Goal: Information Seeking & Learning: Learn about a topic

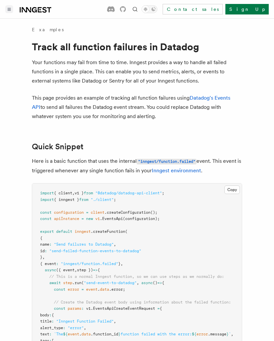
click at [9, 10] on icon "Toggle navigation" at bounding box center [9, 9] width 3 height 3
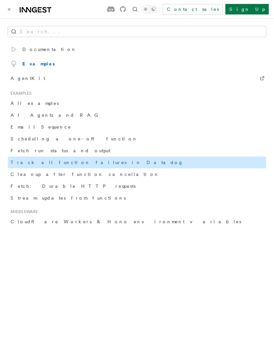
click at [213, 161] on link "Track all function failures in Datadog" at bounding box center [137, 163] width 259 height 12
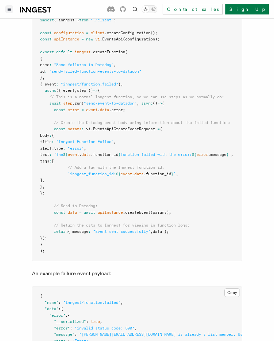
scroll to position [178, 0]
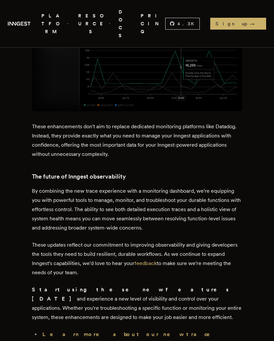
scroll to position [1587, 0]
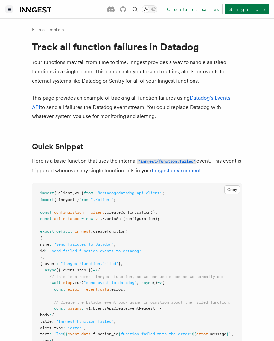
click at [12, 9] on button "Toggle navigation" at bounding box center [9, 9] width 8 height 8
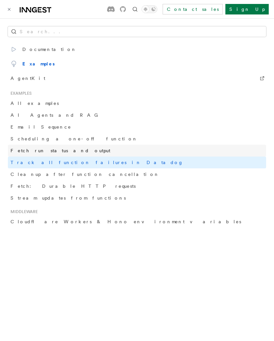
click at [54, 156] on link "Fetch run status and output" at bounding box center [137, 151] width 259 height 12
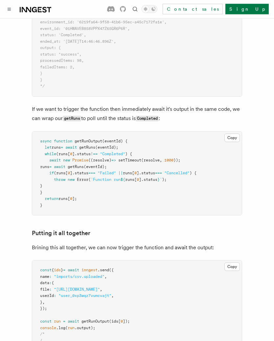
scroll to position [680, 0]
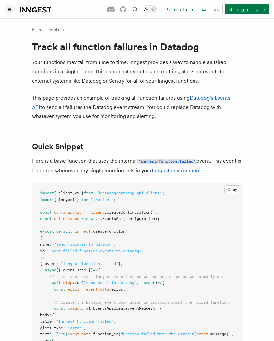
click at [6, 12] on button "Toggle navigation" at bounding box center [9, 9] width 8 height 8
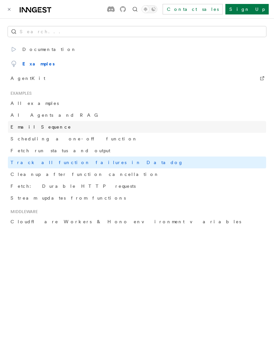
click at [23, 130] on span "Email Sequence" at bounding box center [41, 126] width 61 height 5
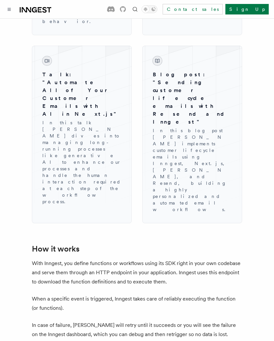
scroll to position [1002, 0]
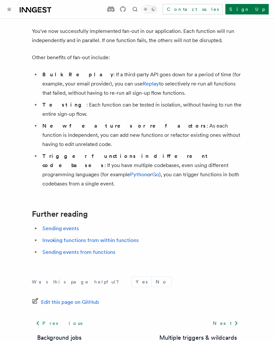
scroll to position [818, 0]
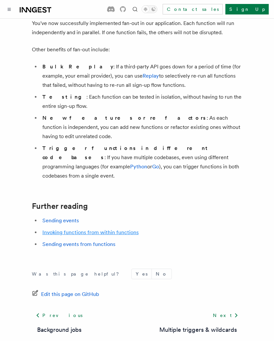
click at [57, 229] on link "Invoking functions from within functions" at bounding box center [90, 232] width 96 height 6
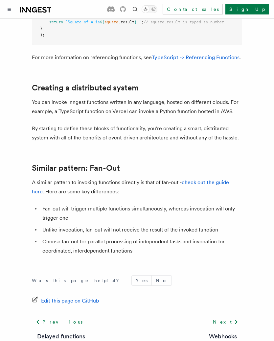
scroll to position [907, 0]
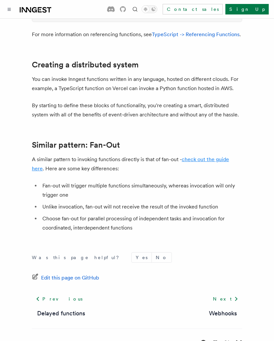
click at [38, 161] on link "check out the guide here" at bounding box center [130, 163] width 197 height 15
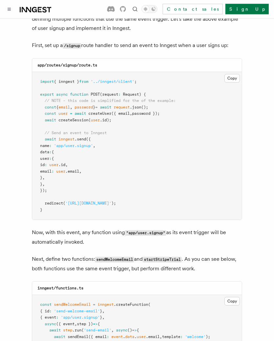
scroll to position [348, 0]
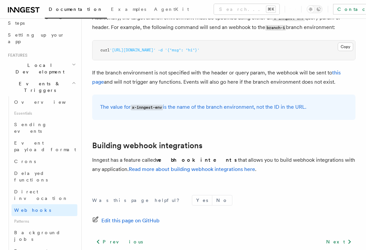
scroll to position [116, 0]
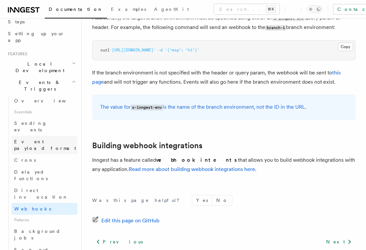
click at [27, 139] on span "Event payload format" at bounding box center [45, 145] width 62 height 12
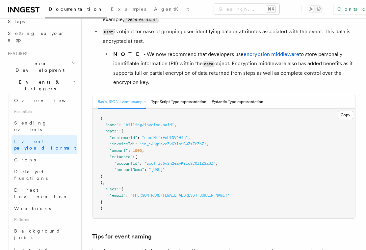
scroll to position [224, 0]
click at [197, 106] on button "TypeScript Type representation" at bounding box center [178, 101] width 55 height 13
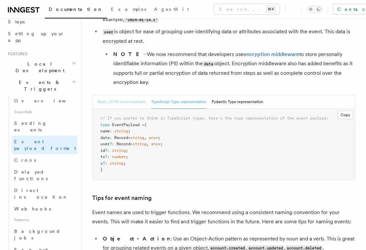
click at [132, 106] on button "Basic JSON event example" at bounding box center [122, 101] width 48 height 13
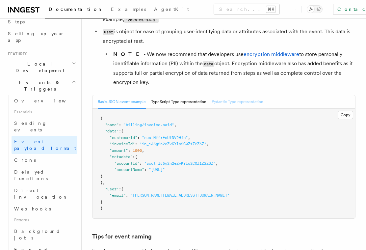
click at [236, 108] on button "Pydantic Type representation" at bounding box center [237, 101] width 52 height 13
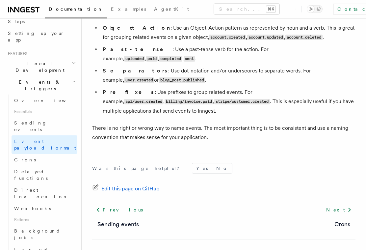
scroll to position [590, 0]
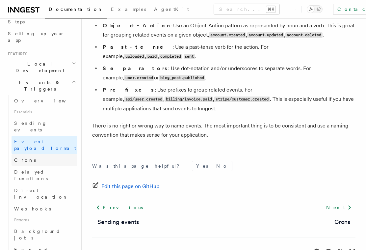
click at [20, 157] on span "Crons" at bounding box center [25, 159] width 22 height 5
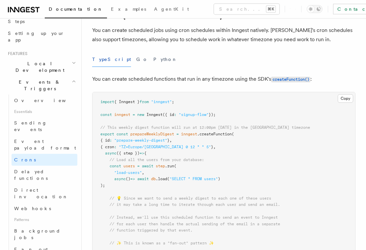
scroll to position [30, 0]
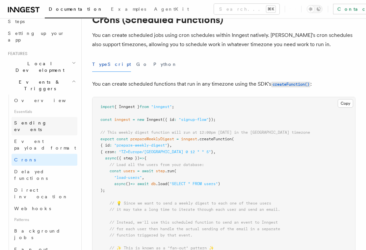
click at [24, 120] on span "Sending events" at bounding box center [45, 126] width 63 height 13
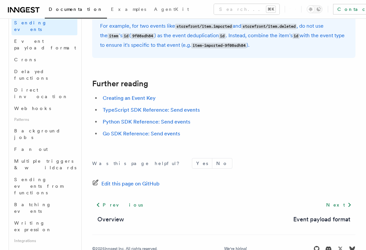
scroll to position [214, 0]
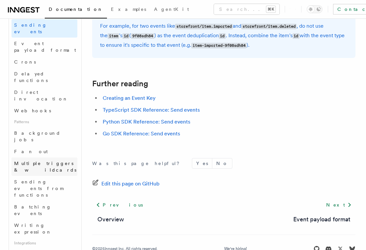
click at [20, 161] on span "Multiple triggers & wildcards" at bounding box center [45, 167] width 62 height 12
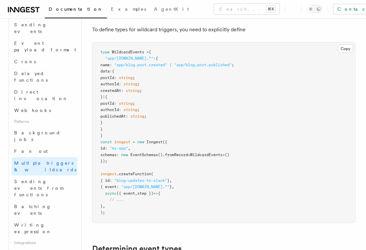
scroll to position [432, 0]
click at [28, 179] on span "Sending events from functions" at bounding box center [38, 188] width 49 height 18
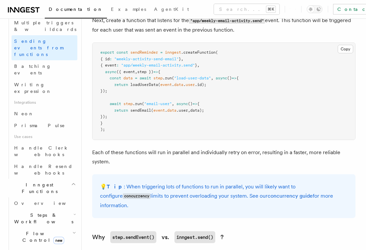
scroll to position [356, 0]
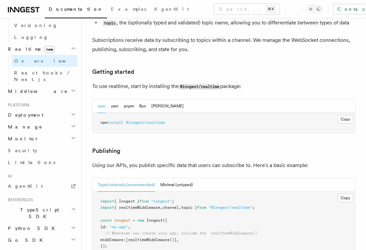
scroll to position [293, 0]
click at [129, 99] on button "pnpm" at bounding box center [129, 105] width 10 height 13
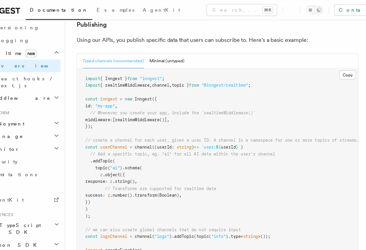
scroll to position [419, 0]
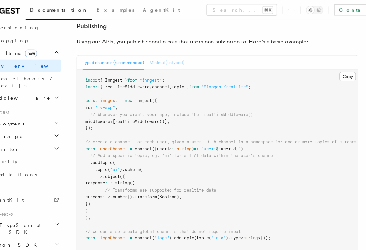
click at [160, 52] on button "Minimal (untyped)" at bounding box center [176, 58] width 33 height 13
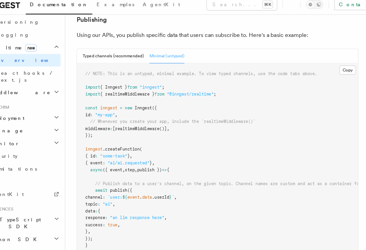
scroll to position [420, 0]
click at [98, 50] on button "Typed channels (recommended)" at bounding box center [126, 56] width 57 height 13
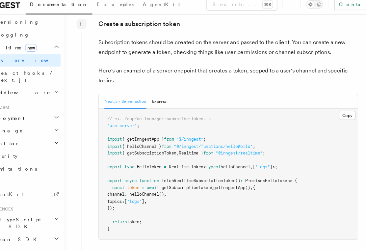
scroll to position [819, 0]
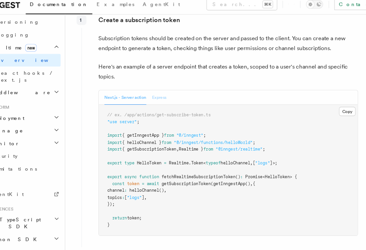
click at [162, 89] on button "Express" at bounding box center [168, 95] width 13 height 13
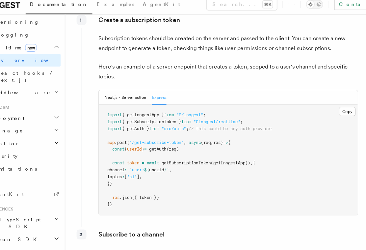
scroll to position [819, 0]
click at [118, 89] on button "Next.js - Server action" at bounding box center [137, 95] width 39 height 13
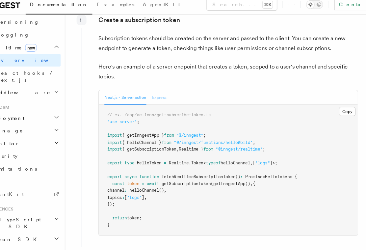
click at [162, 89] on button "Express" at bounding box center [168, 95] width 13 height 13
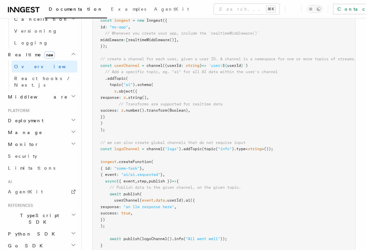
scroll to position [492, 0]
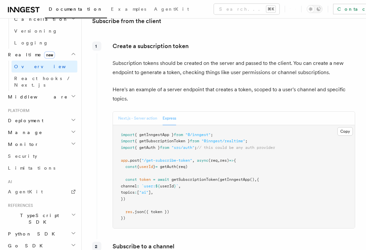
click at [124, 112] on button "Next.js - Server action" at bounding box center [137, 118] width 39 height 13
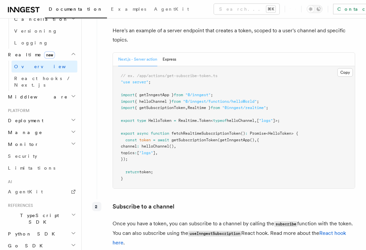
scroll to position [855, 0]
click at [169, 53] on button "Express" at bounding box center [168, 59] width 13 height 13
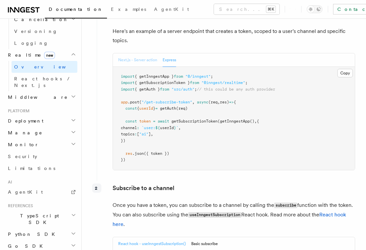
click at [130, 53] on button "Next.js - Server action" at bounding box center [137, 59] width 39 height 13
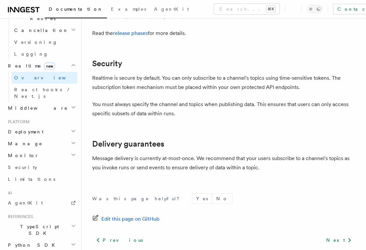
scroll to position [2226, 0]
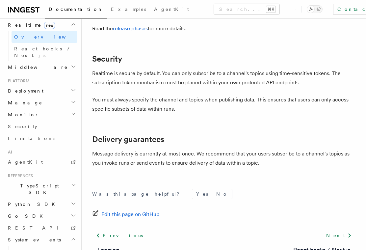
scroll to position [312, 0]
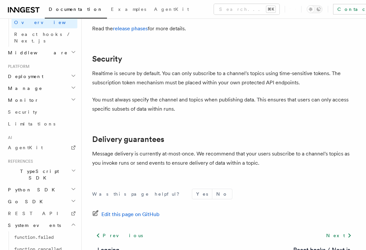
scroll to position [318, 0]
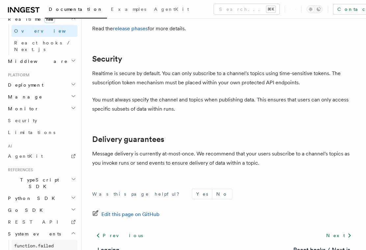
click at [26, 243] on span "function.failed" at bounding box center [33, 245] width 39 height 5
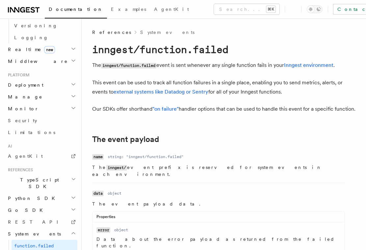
click at [26, 230] on span "System events" at bounding box center [33, 233] width 56 height 7
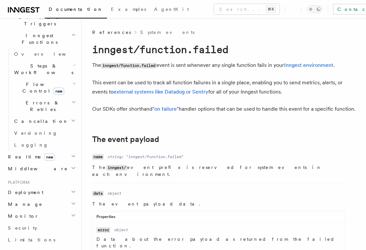
scroll to position [167, 0]
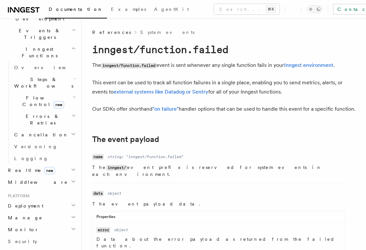
click at [23, 226] on span "Monitor" at bounding box center [22, 229] width 34 height 7
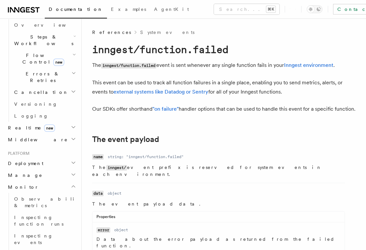
scroll to position [210, 0]
click at [27, 196] on span "Observability & metrics" at bounding box center [48, 202] width 68 height 12
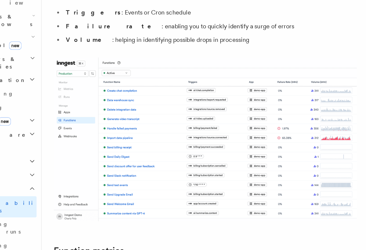
scroll to position [128, 0]
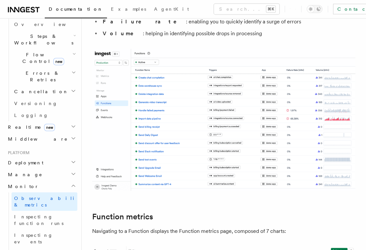
click at [25, 160] on span "Deployment" at bounding box center [24, 163] width 38 height 7
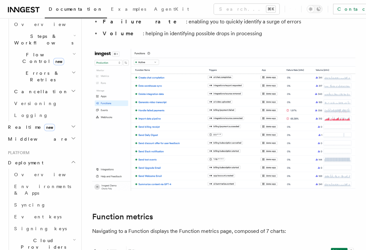
scroll to position [153, 0]
click at [29, 184] on span "Environments & Apps" at bounding box center [42, 190] width 57 height 12
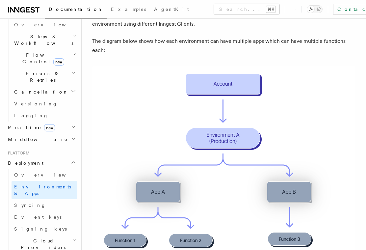
scroll to position [99, 0]
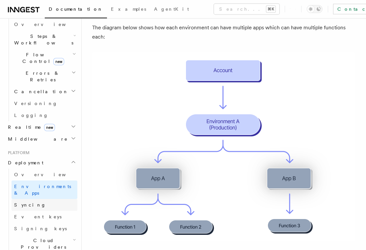
click at [26, 202] on span "Syncing" at bounding box center [30, 204] width 32 height 5
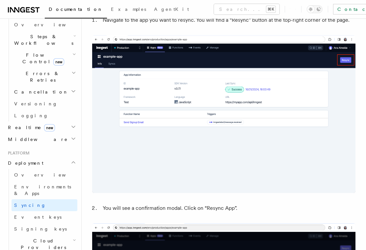
scroll to position [1406, 0]
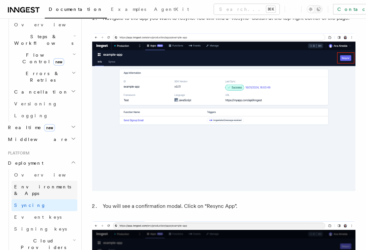
click at [31, 181] on link "Environments & Apps" at bounding box center [45, 190] width 66 height 18
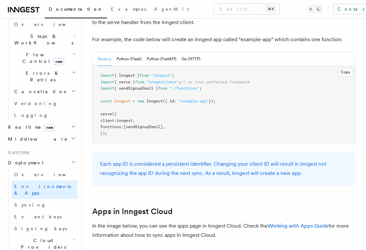
scroll to position [368, 0]
click at [25, 160] on span "Deployment" at bounding box center [24, 163] width 38 height 7
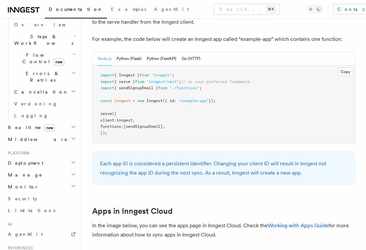
click at [22, 157] on h2 "Deployment" at bounding box center [41, 163] width 72 height 12
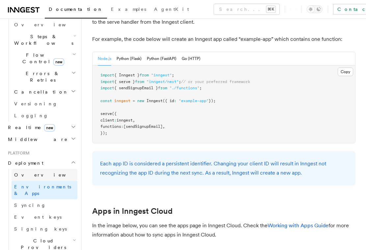
click at [28, 169] on link "Overview" at bounding box center [45, 175] width 66 height 12
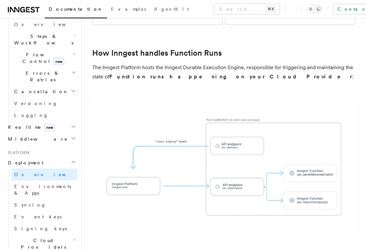
scroll to position [180, 0]
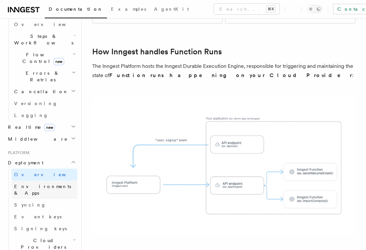
click at [35, 184] on span "Environments & Apps" at bounding box center [42, 190] width 57 height 12
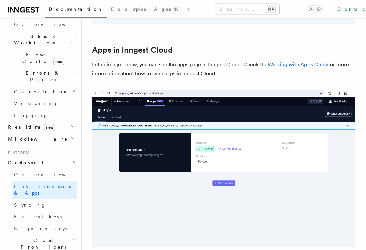
scroll to position [530, 0]
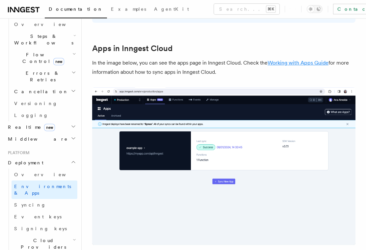
click at [274, 62] on link "Working with Apps Guide" at bounding box center [297, 63] width 61 height 6
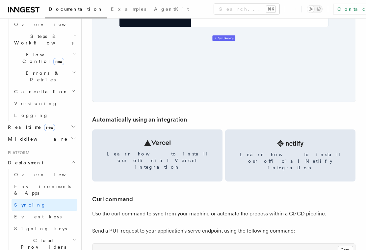
scroll to position [833, 0]
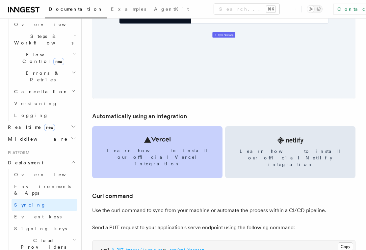
click at [178, 146] on link "Learn how to install our official Vercel integration" at bounding box center [157, 152] width 130 height 52
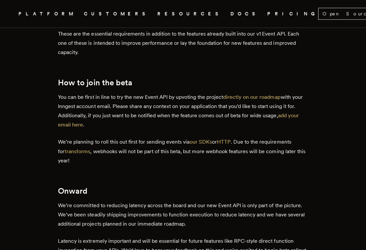
scroll to position [851, 0]
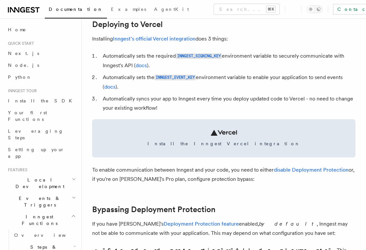
scroll to position [300, 0]
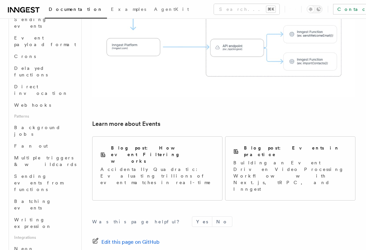
scroll to position [220, 0]
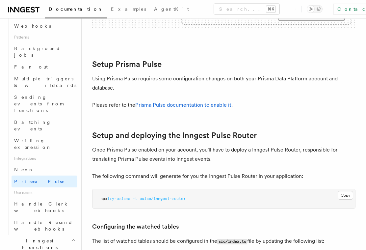
scroll to position [297, 0]
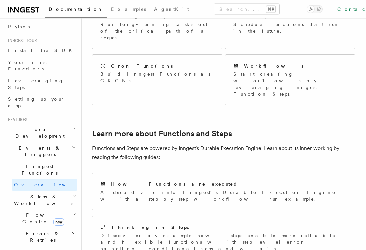
scroll to position [63, 0]
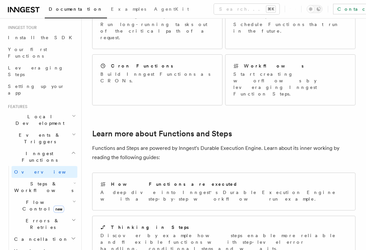
click at [24, 132] on span "Events & Triggers" at bounding box center [38, 138] width 66 height 13
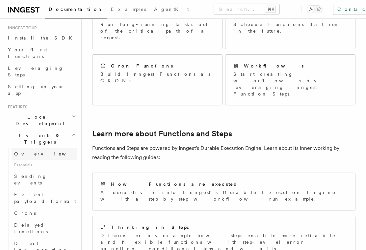
click at [21, 151] on span "Overview" at bounding box center [48, 153] width 68 height 5
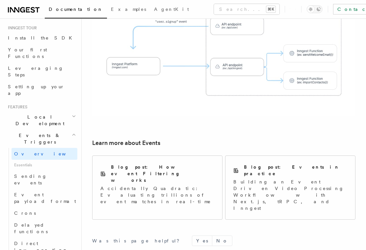
scroll to position [418, 0]
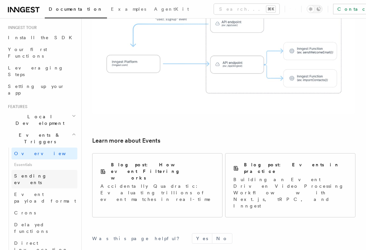
click at [26, 173] on span "Sending events" at bounding box center [30, 179] width 33 height 12
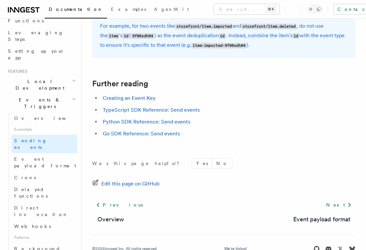
scroll to position [97, 0]
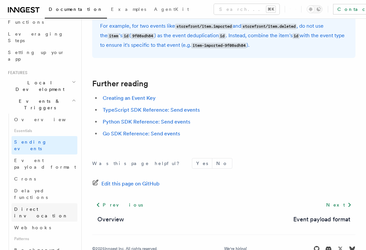
click at [30, 206] on span "Direct invocation" at bounding box center [41, 212] width 54 height 12
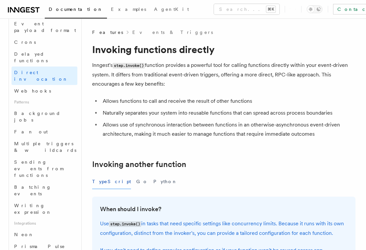
scroll to position [233, 0]
click at [16, 233] on span "Neon" at bounding box center [24, 235] width 20 height 5
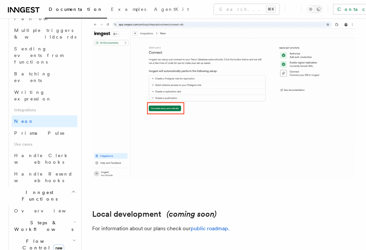
scroll to position [347, 0]
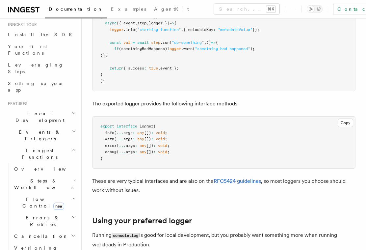
scroll to position [64, 0]
click at [23, 130] on span "Events & Triggers" at bounding box center [38, 136] width 66 height 13
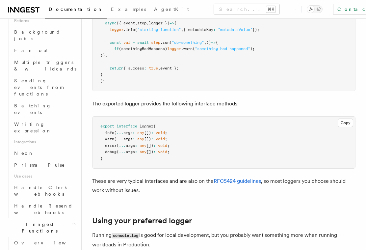
scroll to position [316, 0]
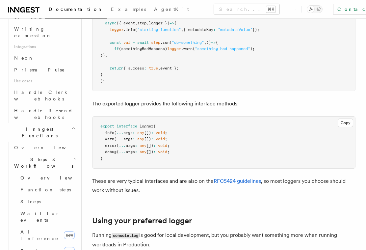
scroll to position [420, 0]
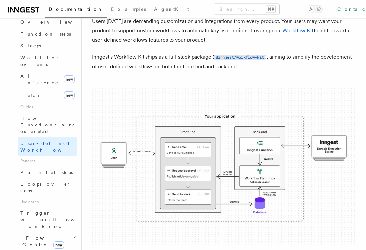
scroll to position [236, 0]
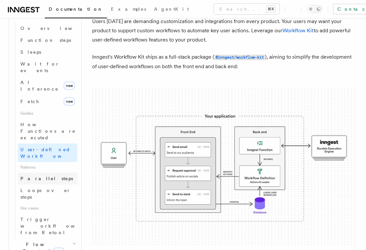
click at [28, 176] on span "Parallel steps" at bounding box center [46, 178] width 53 height 5
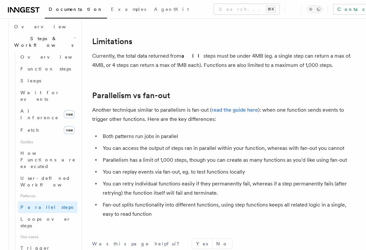
scroll to position [207, 0]
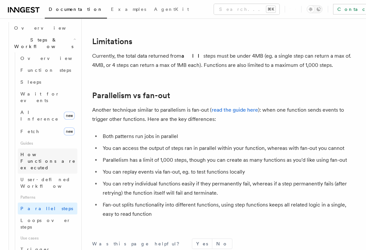
click at [30, 152] on span "How Functions are executed" at bounding box center [47, 161] width 55 height 18
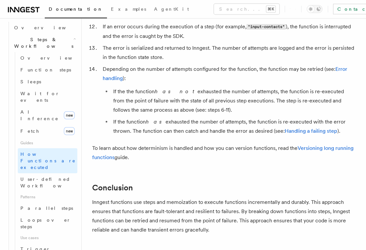
scroll to position [1127, 0]
